Goal: Check status: Check status

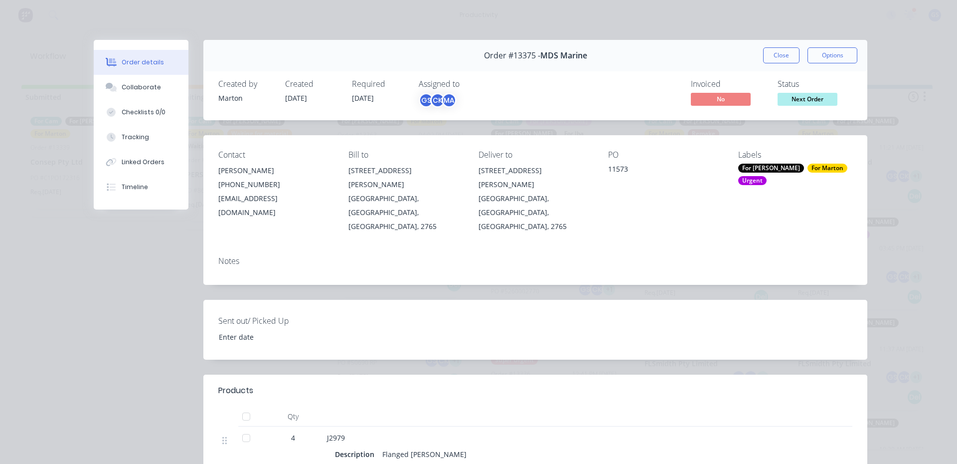
click at [778, 56] on button "Close" at bounding box center [781, 55] width 36 height 16
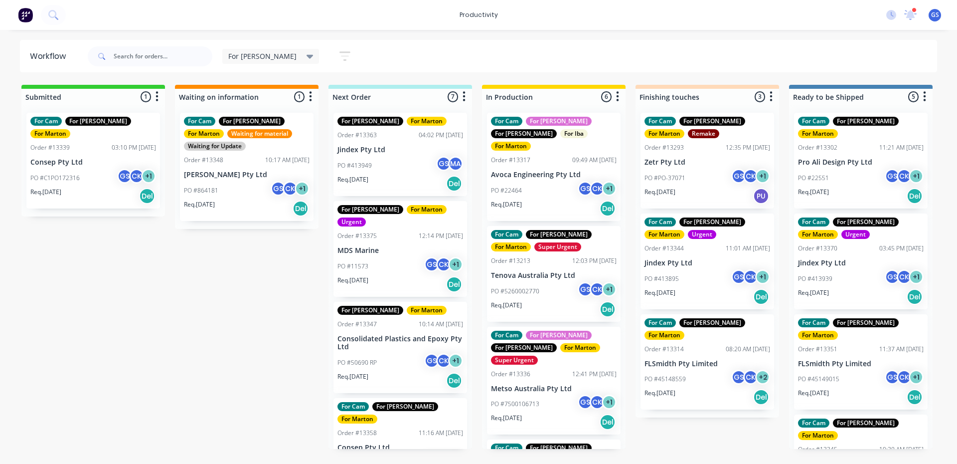
click at [495, 45] on div "For [PERSON_NAME] Save new view None edit For [PERSON_NAME] (Default) edit For …" at bounding box center [512, 56] width 852 height 30
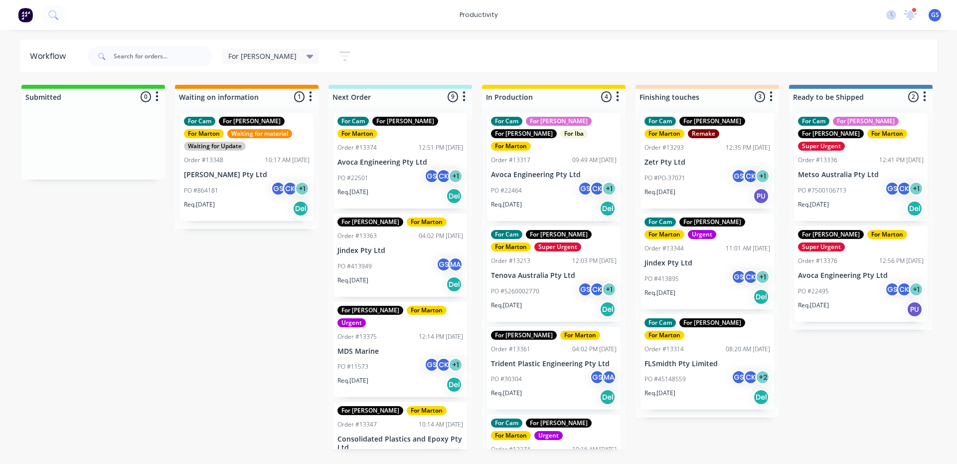
click at [554, 372] on div "PO #30304 GS MA" at bounding box center [554, 378] width 126 height 19
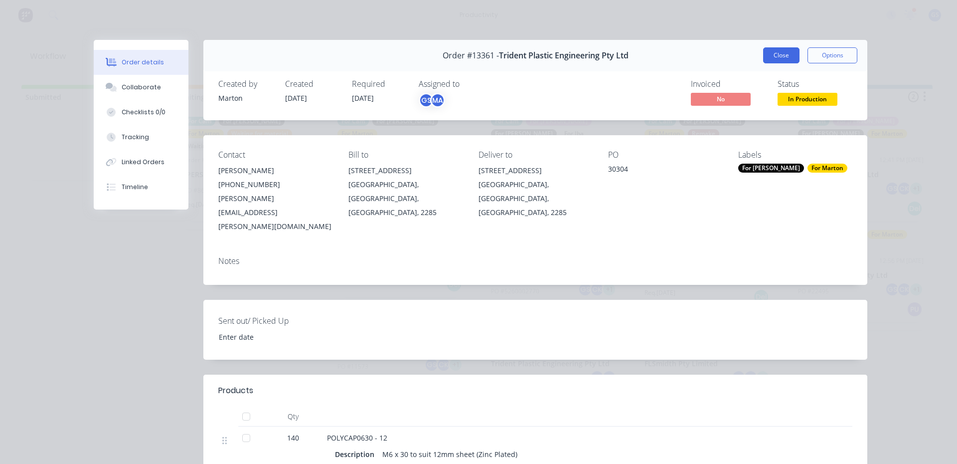
click at [770, 57] on button "Close" at bounding box center [781, 55] width 36 height 16
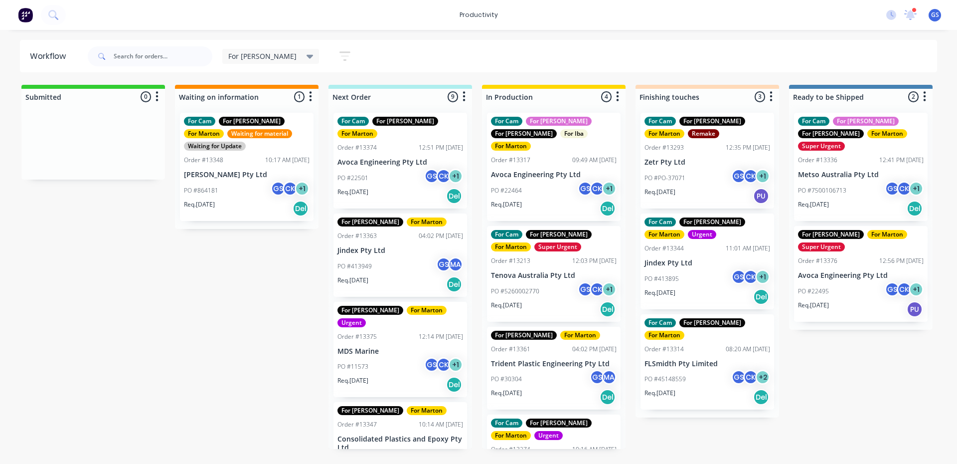
click at [570, 236] on div "For Cam For Gary For Marton Super Urgent" at bounding box center [554, 240] width 126 height 21
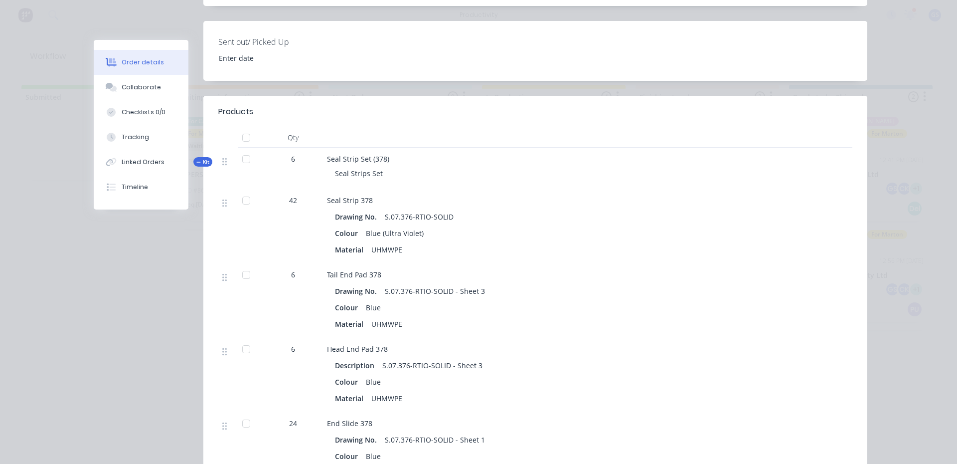
scroll to position [299, 0]
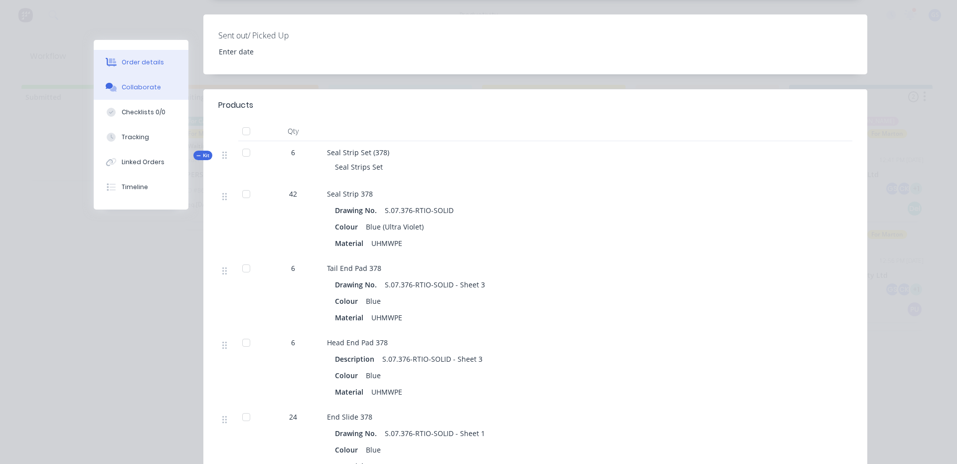
click at [137, 91] on div "Collaborate" at bounding box center [141, 87] width 39 height 9
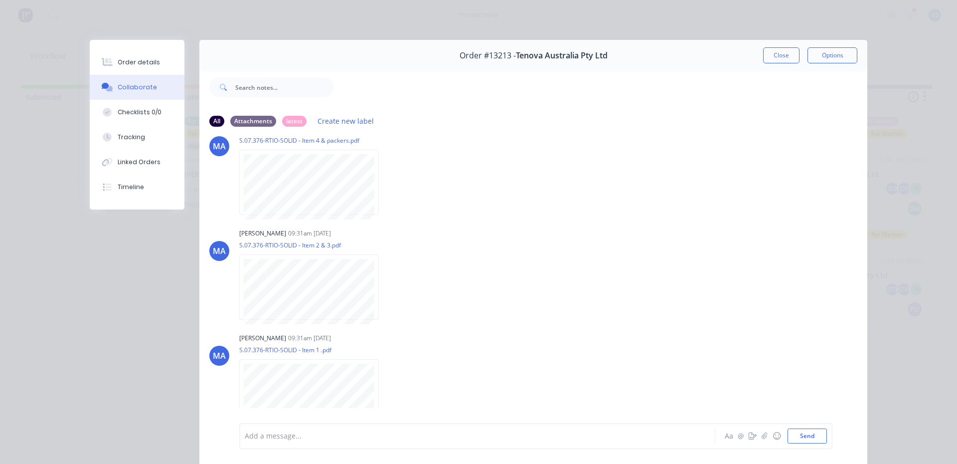
scroll to position [0, 0]
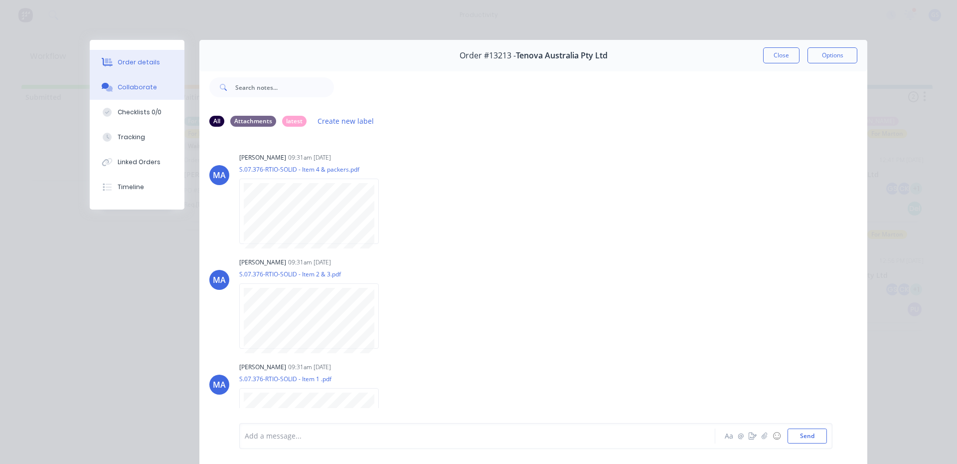
click at [170, 55] on button "Order details" at bounding box center [137, 62] width 95 height 25
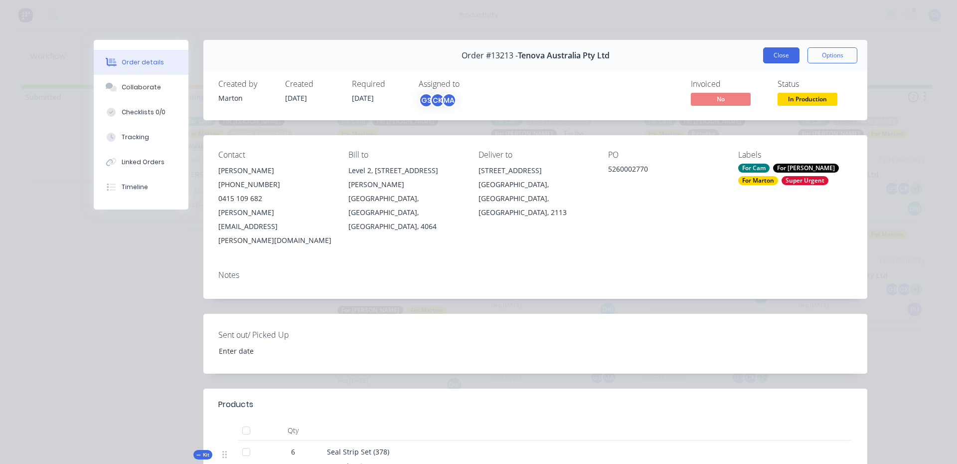
drag, startPoint x: 760, startPoint y: 47, endPoint x: 765, endPoint y: 57, distance: 11.6
click at [762, 51] on div "Order #13213 - Tenova Australia Pty Ltd Close Options" at bounding box center [535, 55] width 664 height 31
click at [765, 57] on button "Close" at bounding box center [781, 55] width 36 height 16
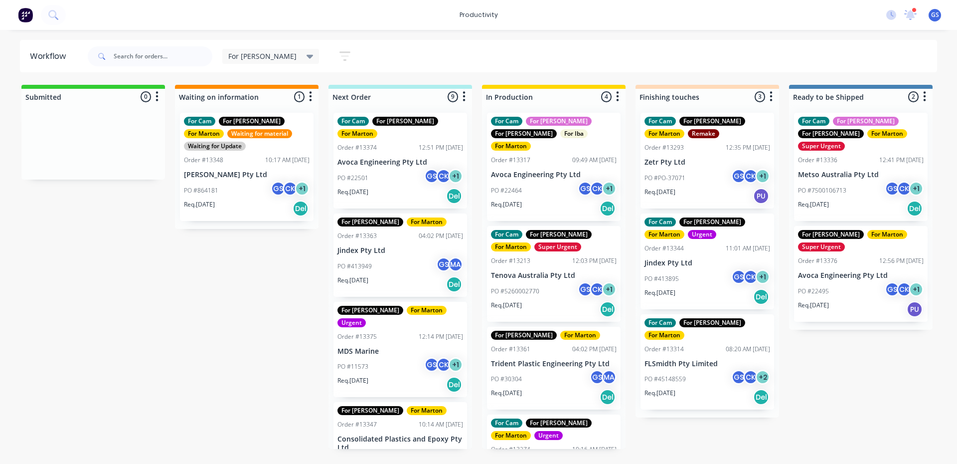
click at [385, 168] on div "PO #22501 GS CK + 1" at bounding box center [400, 177] width 126 height 19
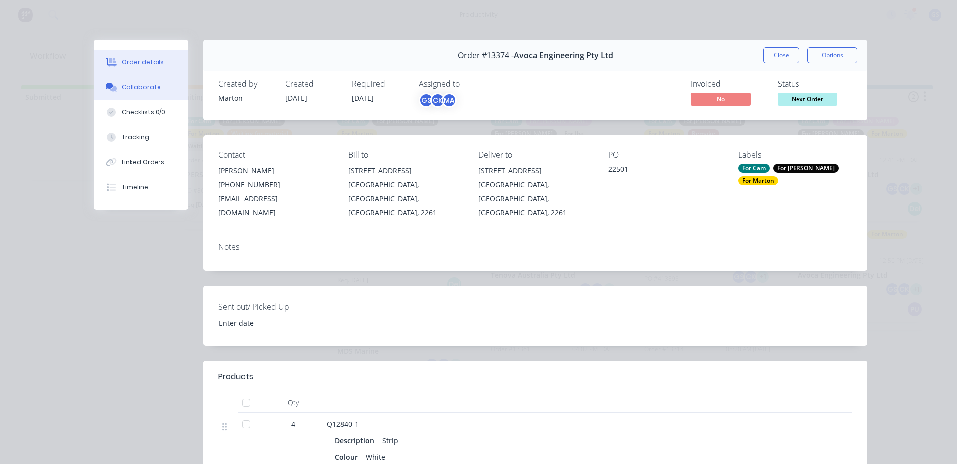
click at [106, 78] on button "Collaborate" at bounding box center [141, 87] width 95 height 25
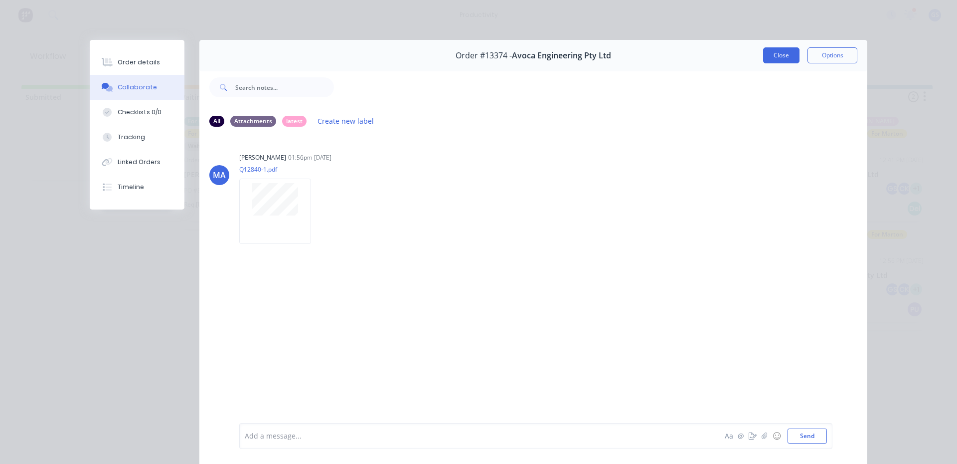
click at [774, 61] on button "Close" at bounding box center [781, 55] width 36 height 16
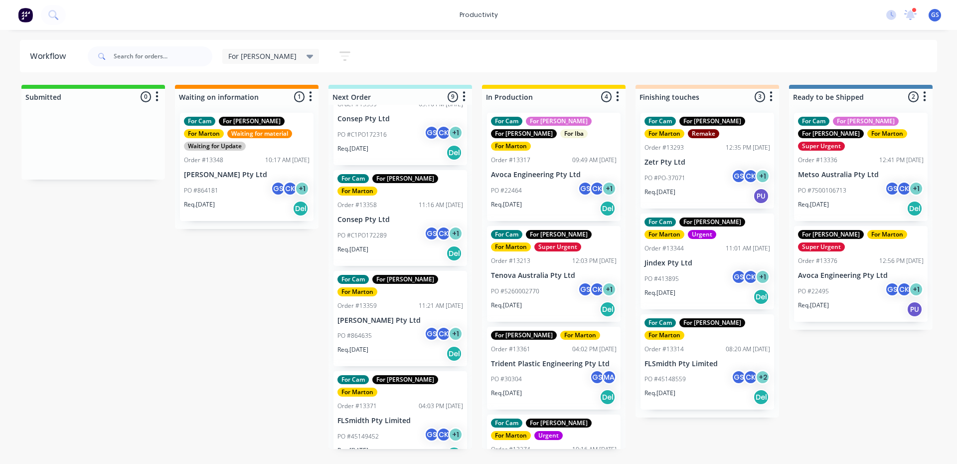
scroll to position [449, 0]
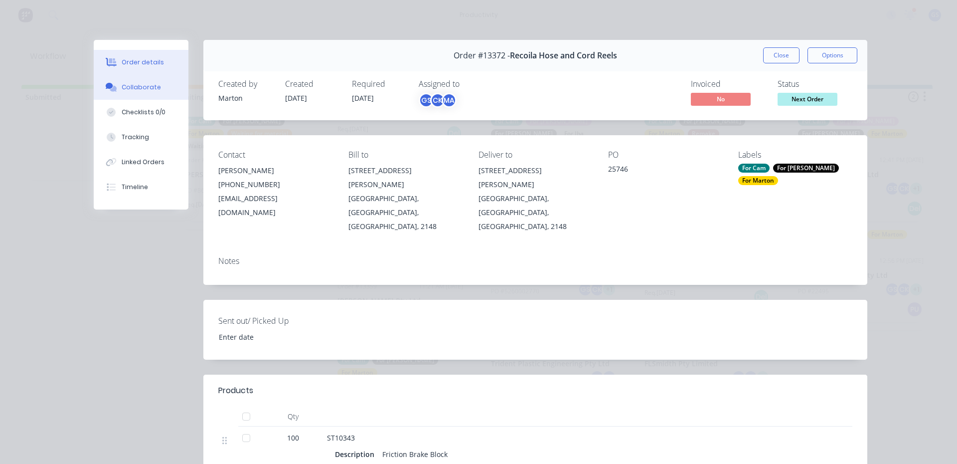
click at [135, 91] on div "Collaborate" at bounding box center [141, 87] width 39 height 9
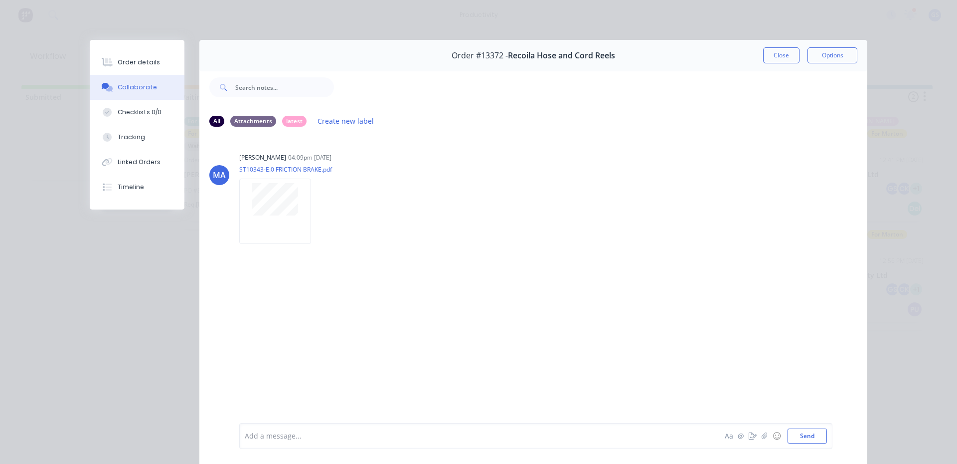
drag, startPoint x: 770, startPoint y: 55, endPoint x: 769, endPoint y: 60, distance: 5.0
click at [769, 60] on button "Close" at bounding box center [781, 55] width 36 height 16
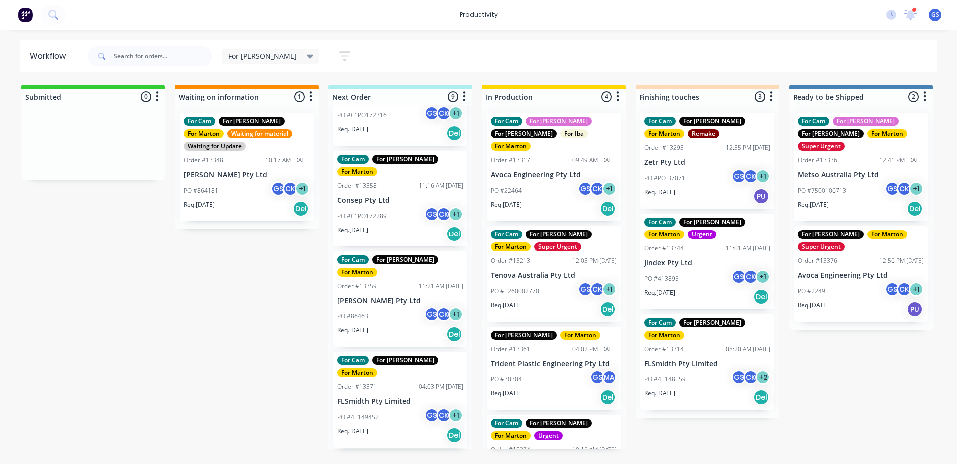
click at [574, 66] on div "For [PERSON_NAME] Save new view None edit For [PERSON_NAME] (Default) edit For …" at bounding box center [512, 56] width 852 height 30
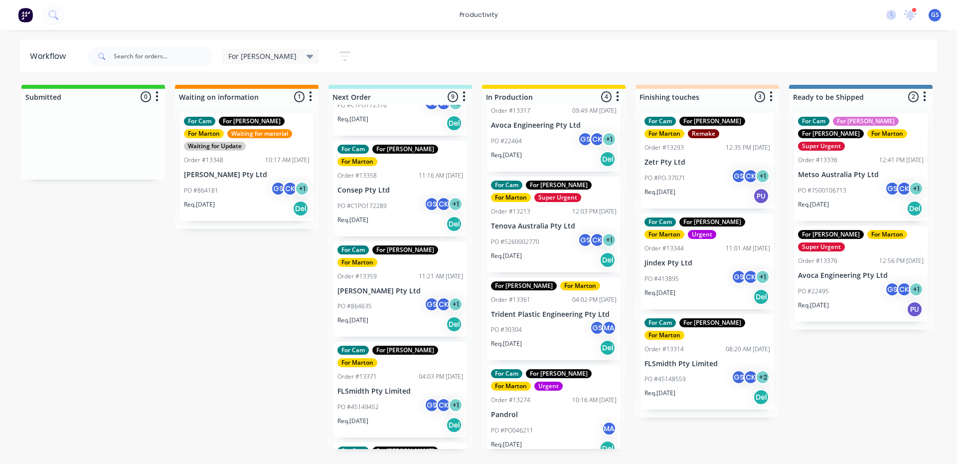
scroll to position [461, 0]
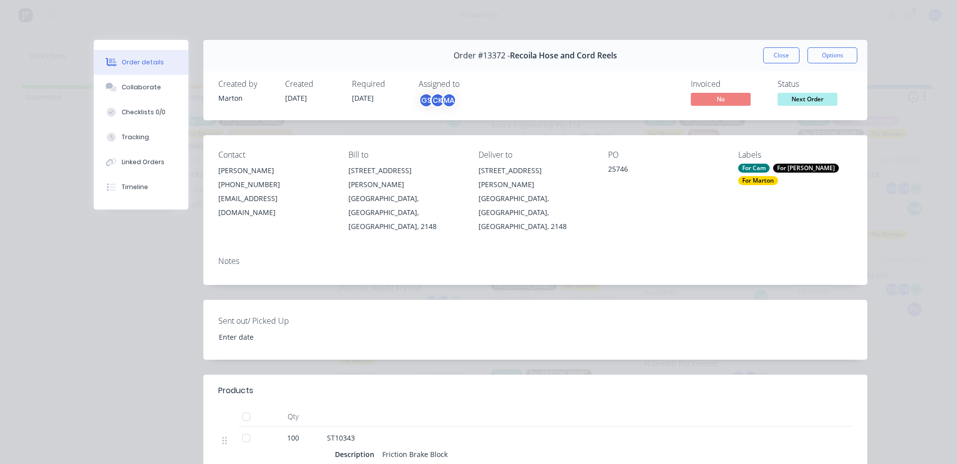
click at [792, 61] on button "Close" at bounding box center [781, 55] width 36 height 16
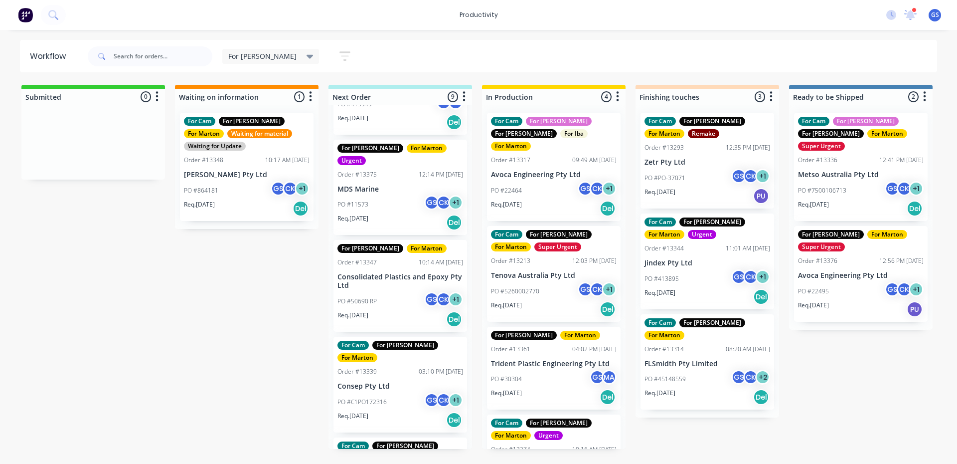
scroll to position [0, 0]
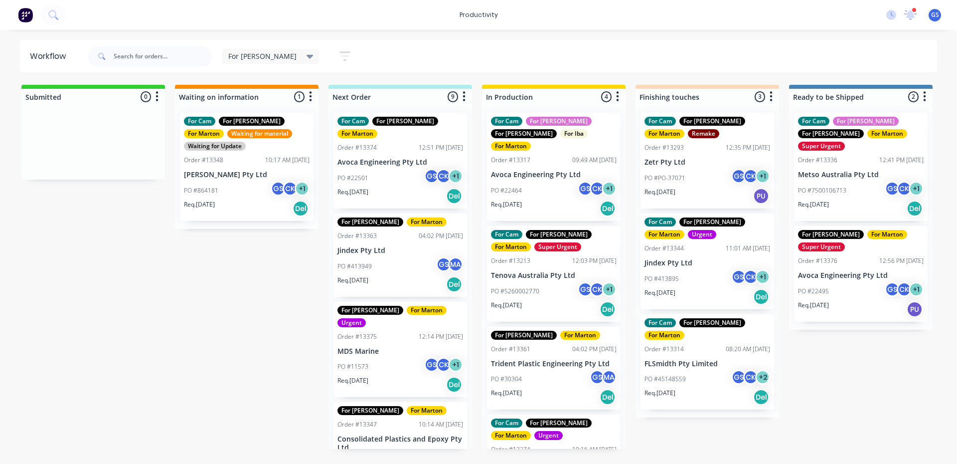
click at [403, 357] on div "PO #11573 GS CK + 1" at bounding box center [400, 366] width 126 height 19
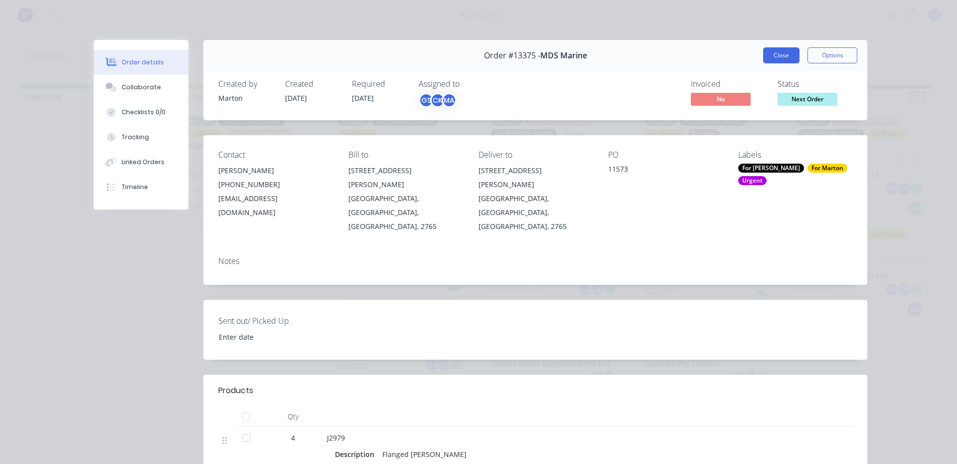
click at [777, 61] on button "Close" at bounding box center [781, 55] width 36 height 16
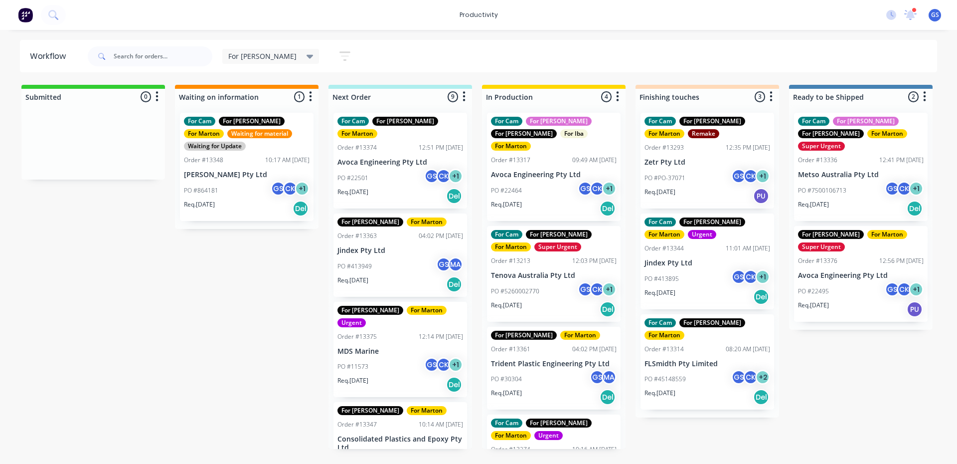
click at [368, 246] on p "Jindex Pty Ltd" at bounding box center [400, 250] width 126 height 8
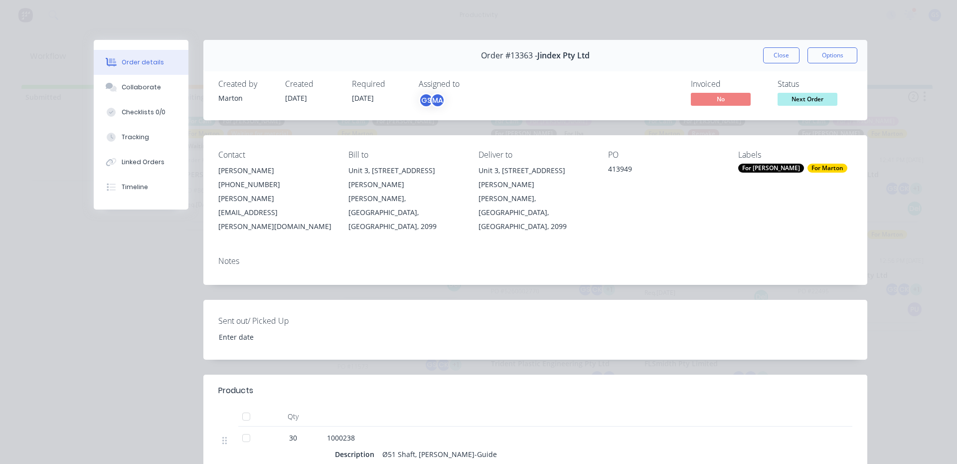
click at [763, 55] on button "Close" at bounding box center [781, 55] width 36 height 16
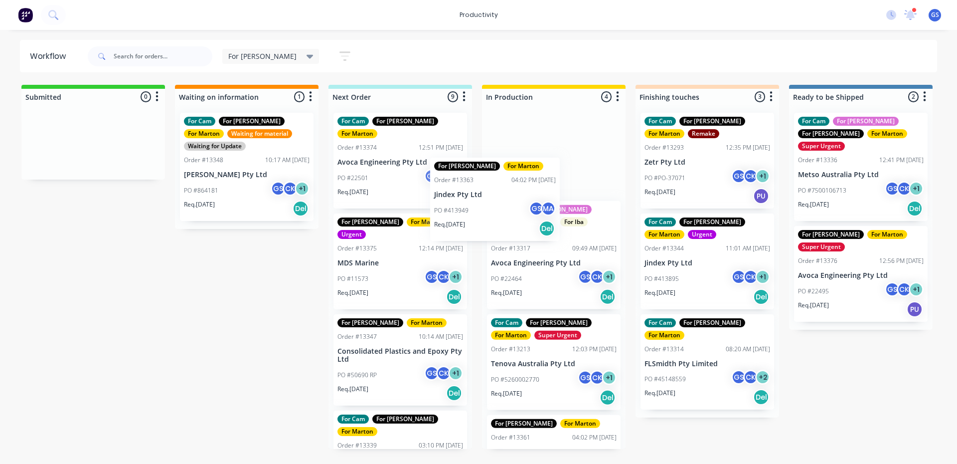
drag, startPoint x: 401, startPoint y: 241, endPoint x: 521, endPoint y: 185, distance: 132.9
click at [521, 185] on div "Submitted 0 Sort By Created date Required date Order number Customer name Most …" at bounding box center [679, 267] width 1373 height 364
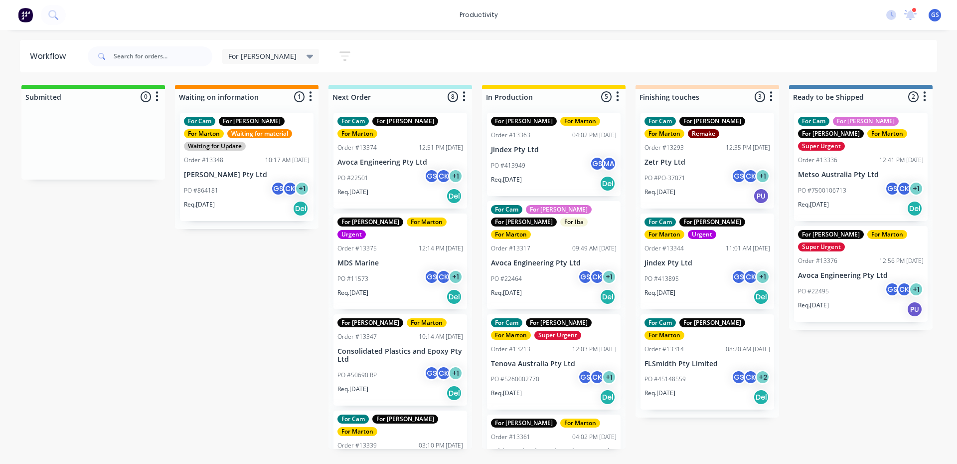
click at [360, 187] on p "Req. 03/10/25" at bounding box center [352, 191] width 31 height 9
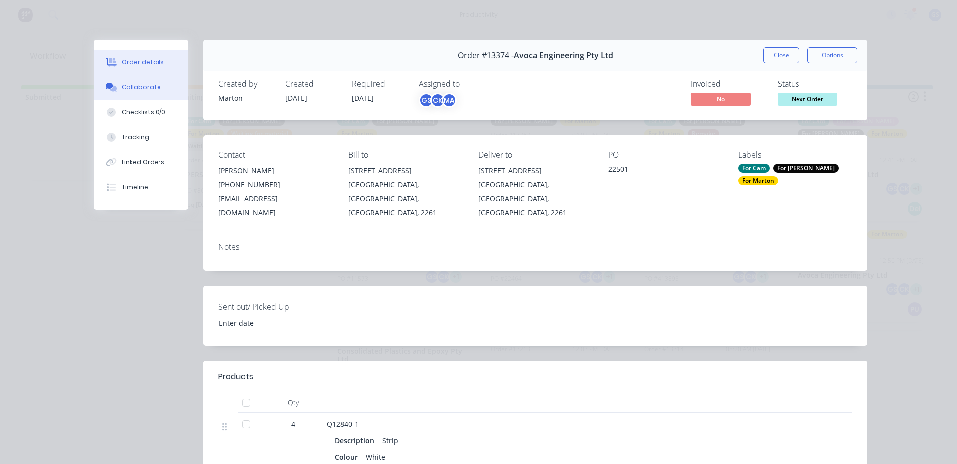
click at [127, 86] on div "Collaborate" at bounding box center [141, 87] width 39 height 9
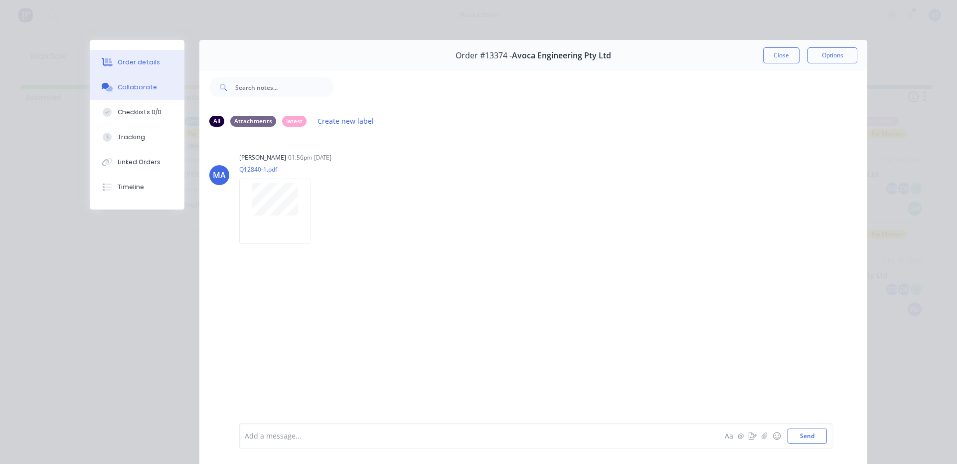
click at [143, 55] on button "Order details" at bounding box center [137, 62] width 95 height 25
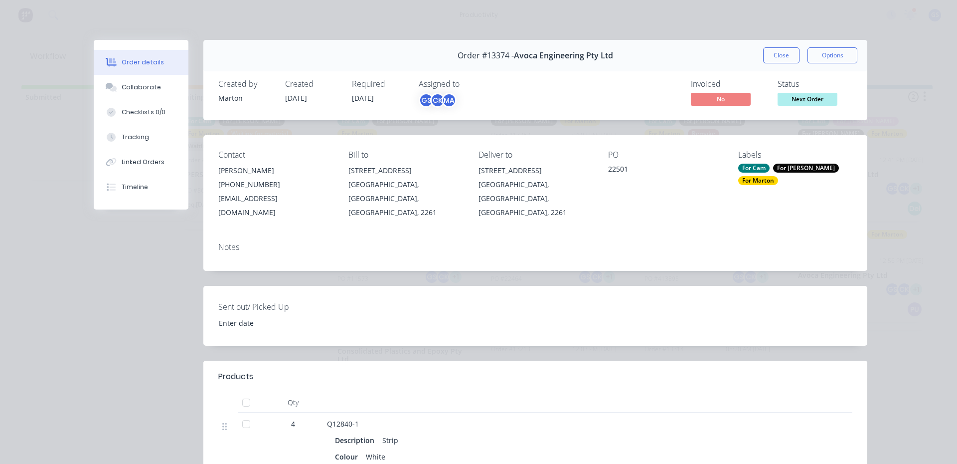
click at [762, 44] on div "Order #13374 - Avoca Engineering Pty Ltd Close Options" at bounding box center [535, 55] width 664 height 31
click at [764, 49] on button "Close" at bounding box center [781, 55] width 36 height 16
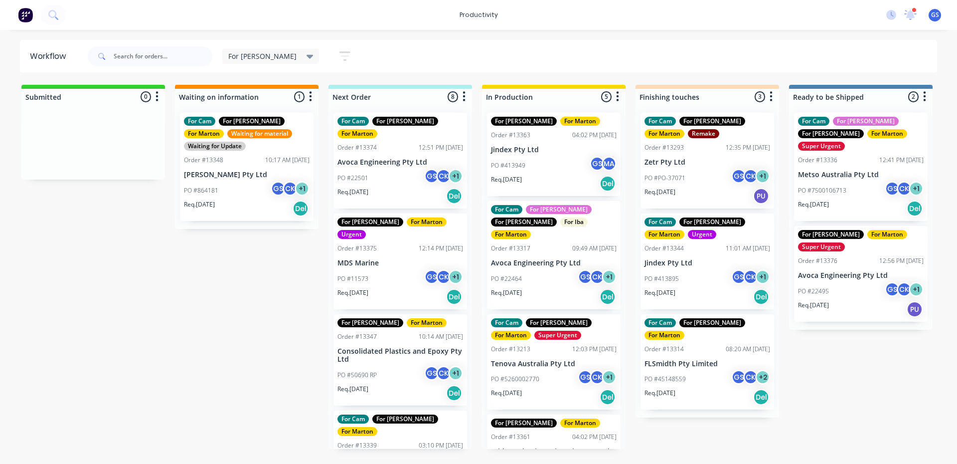
click at [451, 65] on div "For [PERSON_NAME] Save new view None edit For [PERSON_NAME] (Default) edit For …" at bounding box center [512, 56] width 852 height 30
click at [615, 53] on div "For [PERSON_NAME] Save new view None edit For [PERSON_NAME] (Default) edit For …" at bounding box center [512, 56] width 852 height 30
